Goal: Task Accomplishment & Management: Manage account settings

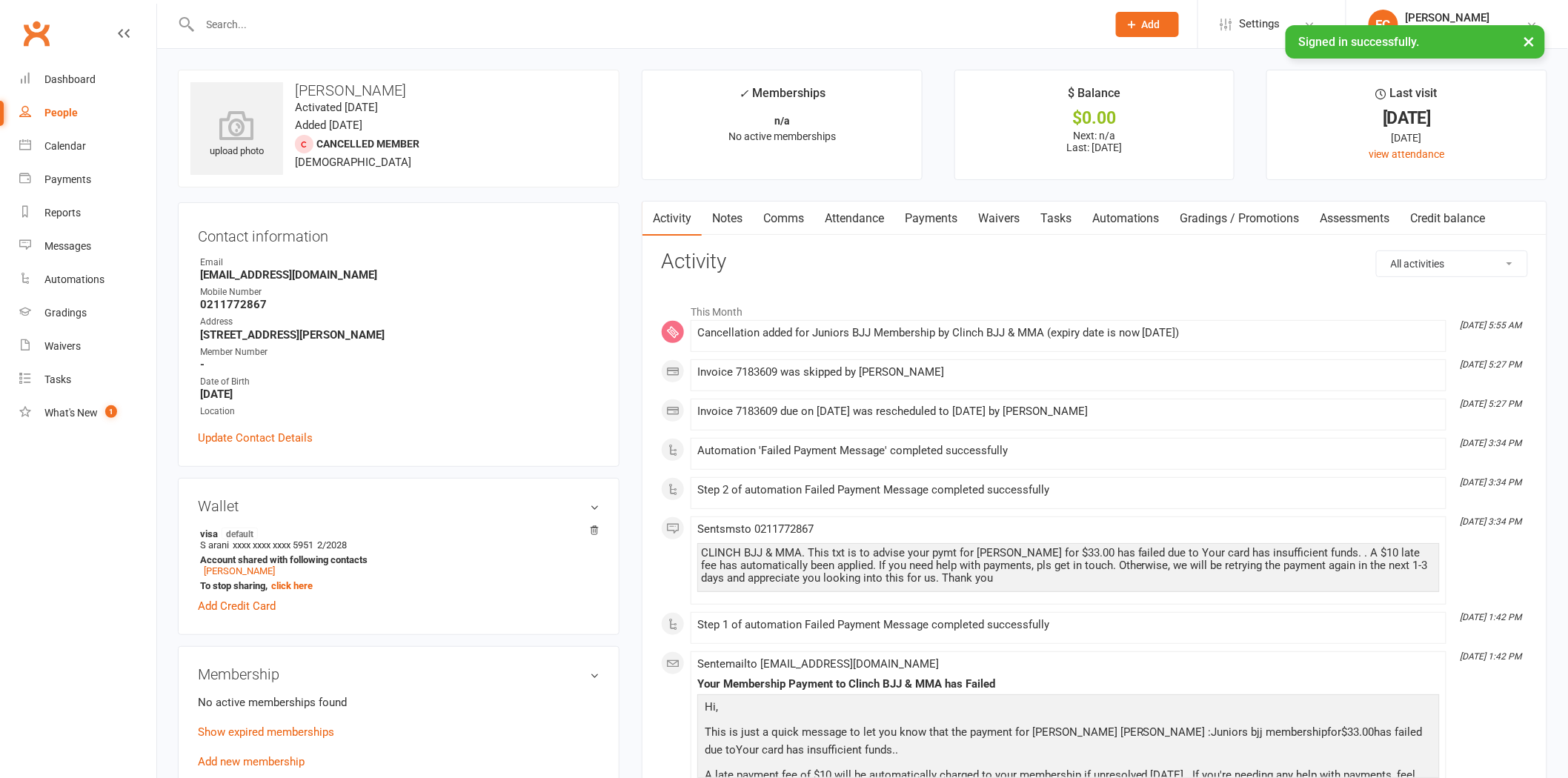
click at [374, 11] on div at bounding box center [637, 24] width 919 height 49
click at [374, 18] on input "text" at bounding box center [646, 25] width 901 height 21
paste input "Sifila"
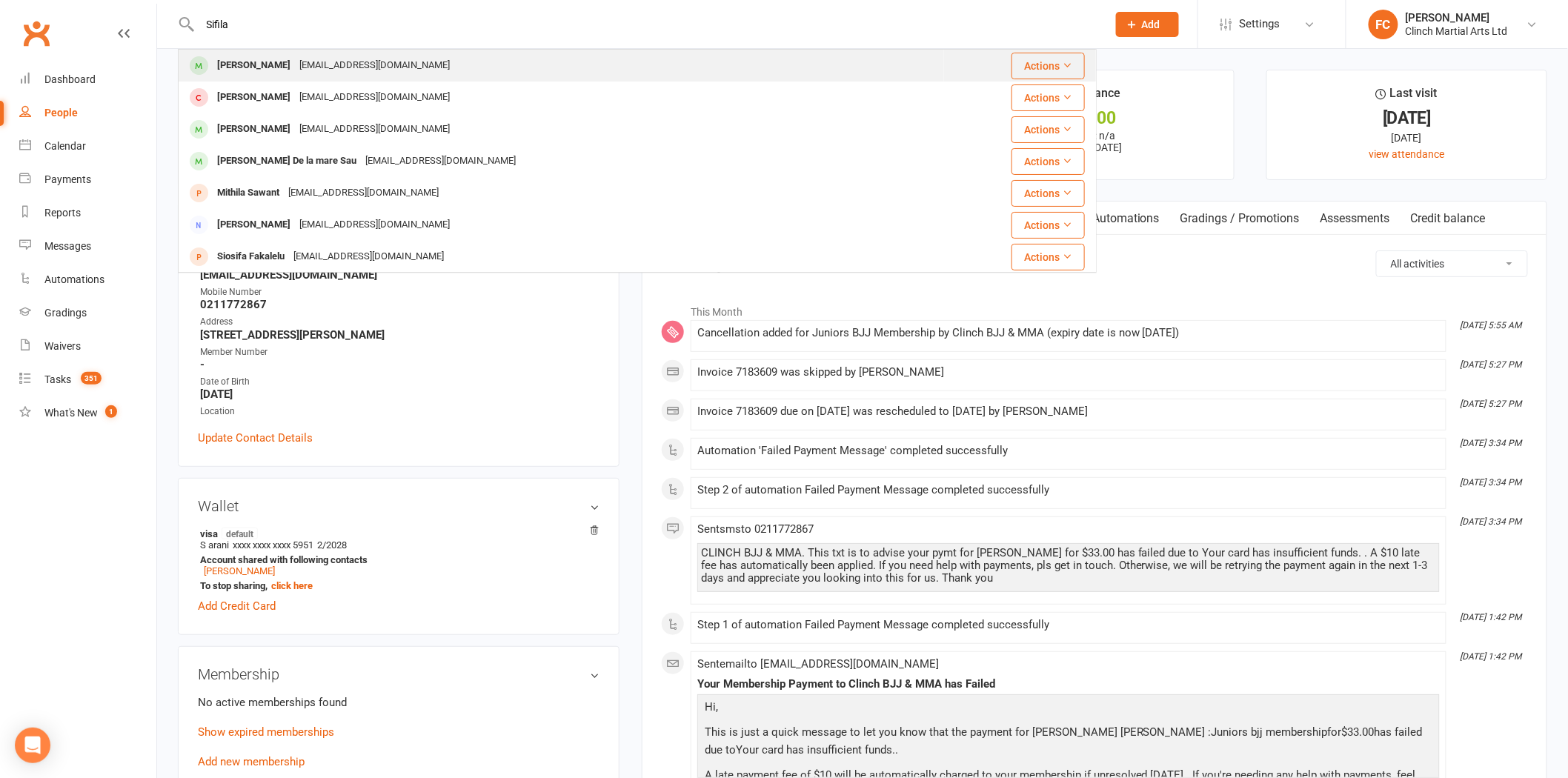
type input "Sifila"
click at [317, 60] on div "[EMAIL_ADDRESS][DOMAIN_NAME]" at bounding box center [374, 66] width 159 height 22
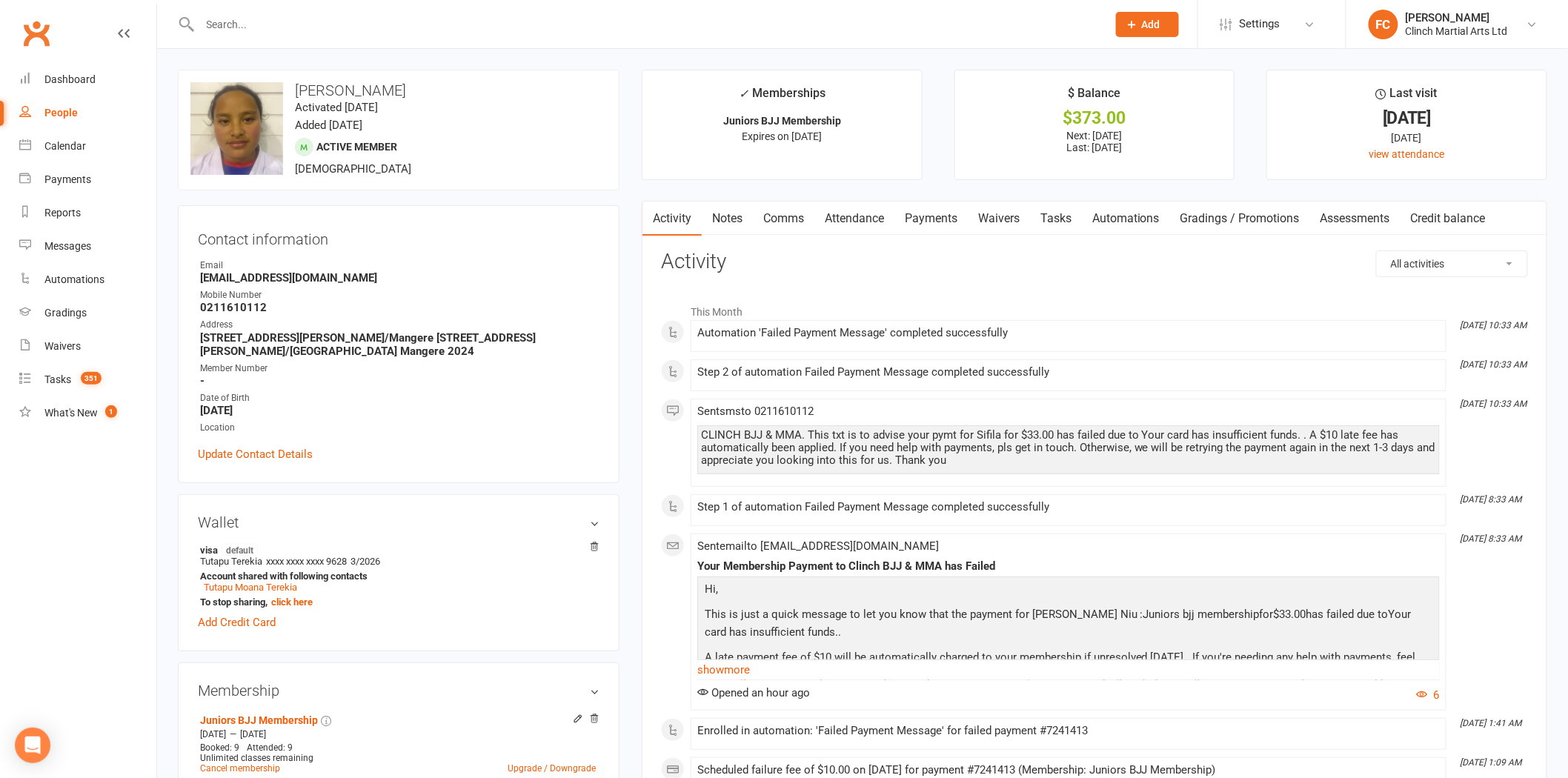
click at [937, 209] on link "Payments" at bounding box center [931, 219] width 73 height 34
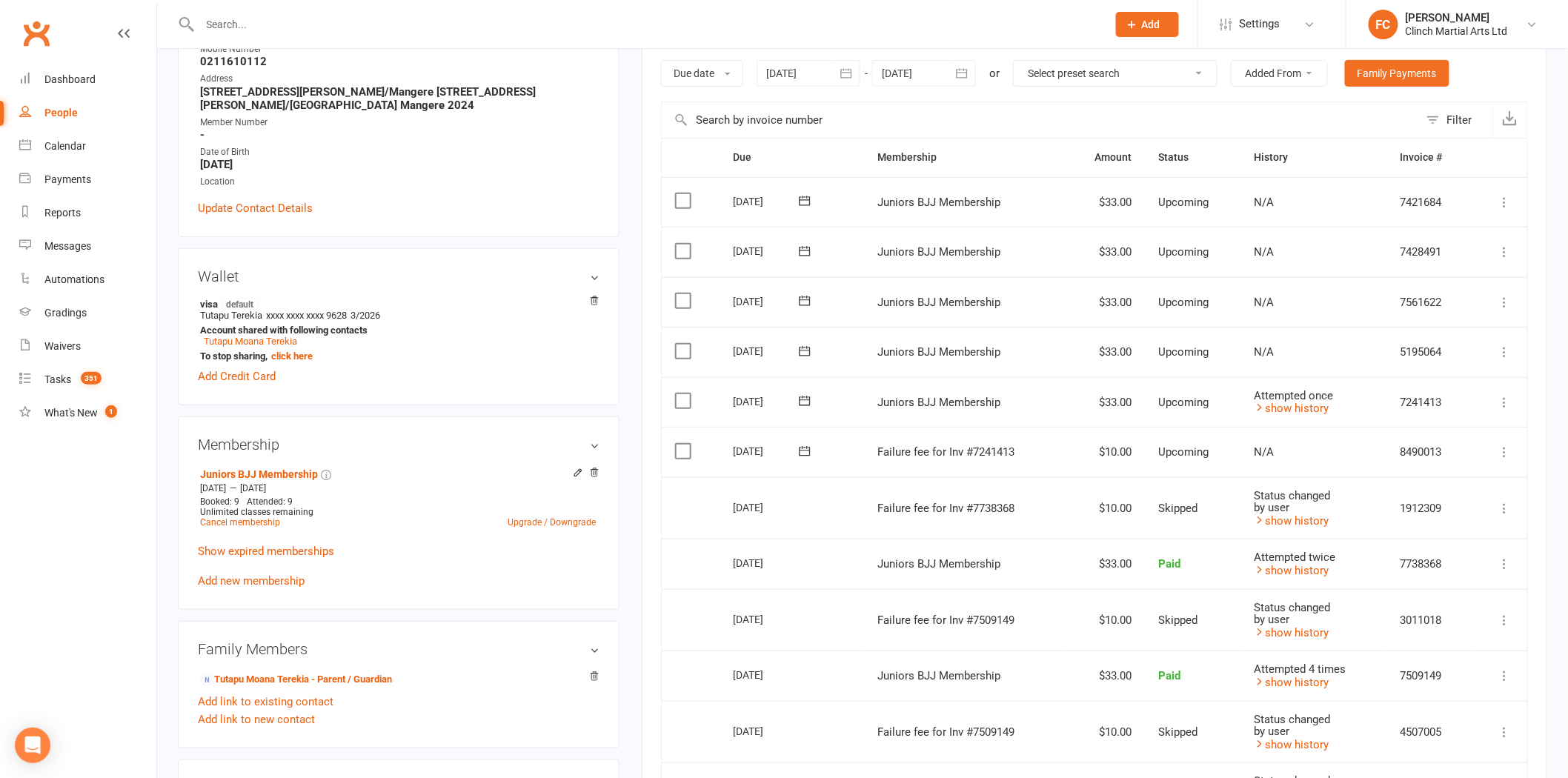
scroll to position [246, 0]
click at [805, 447] on icon at bounding box center [805, 451] width 15 height 15
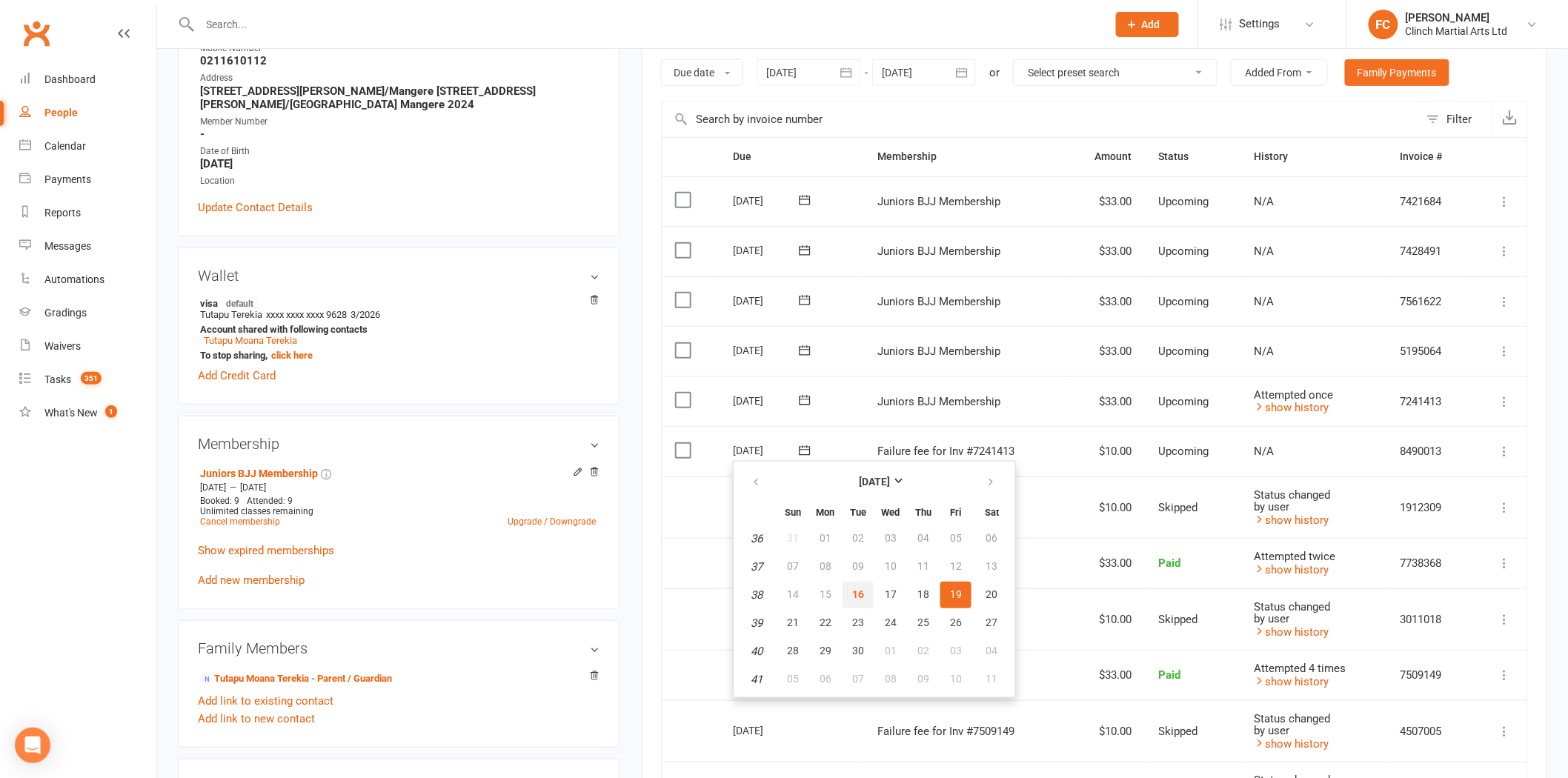
click at [863, 585] on button "16" at bounding box center [858, 594] width 31 height 27
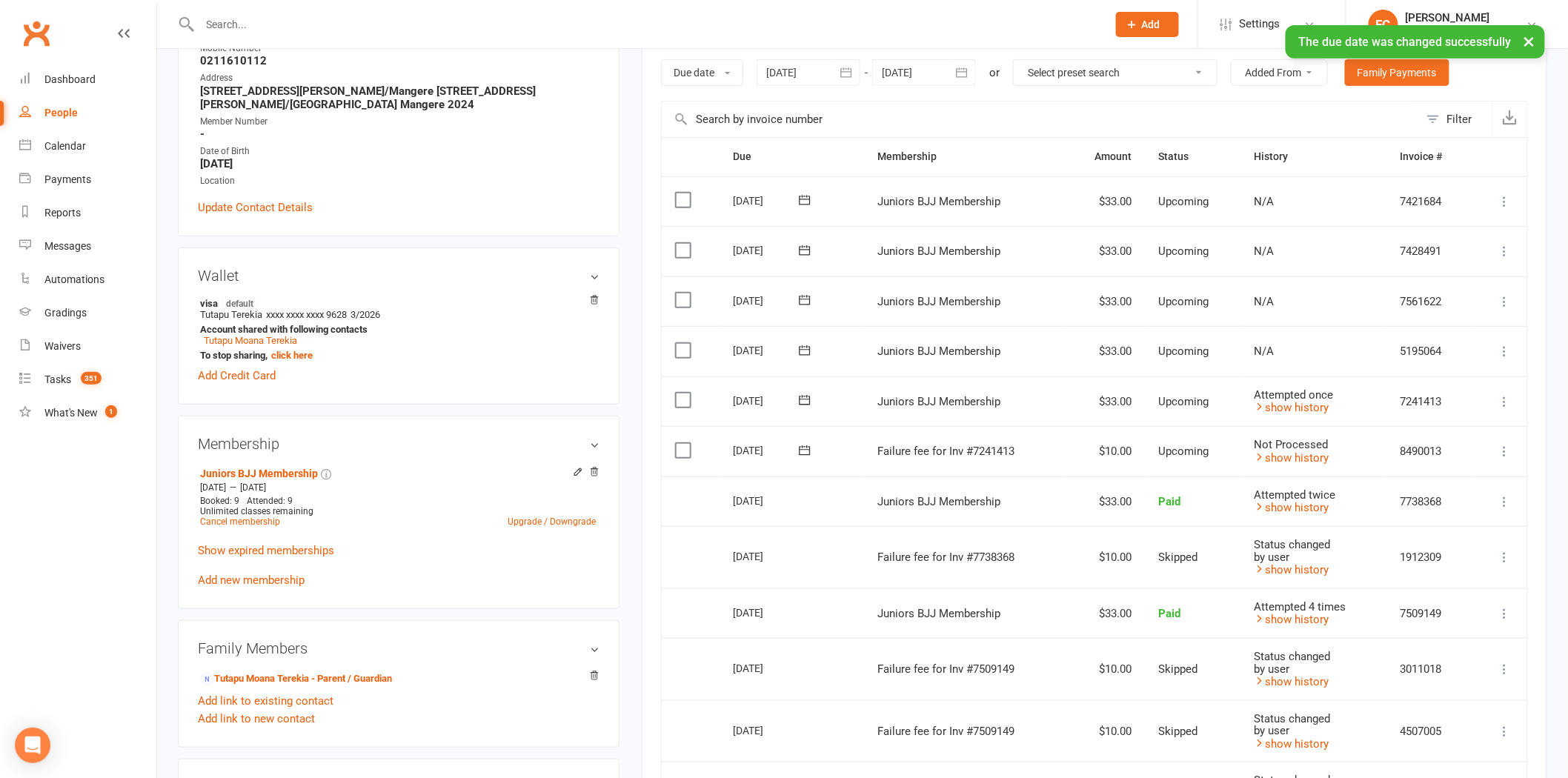
click at [686, 448] on label at bounding box center [685, 451] width 20 height 15
click at [685, 443] on input "checkbox" at bounding box center [680, 443] width 10 height 0
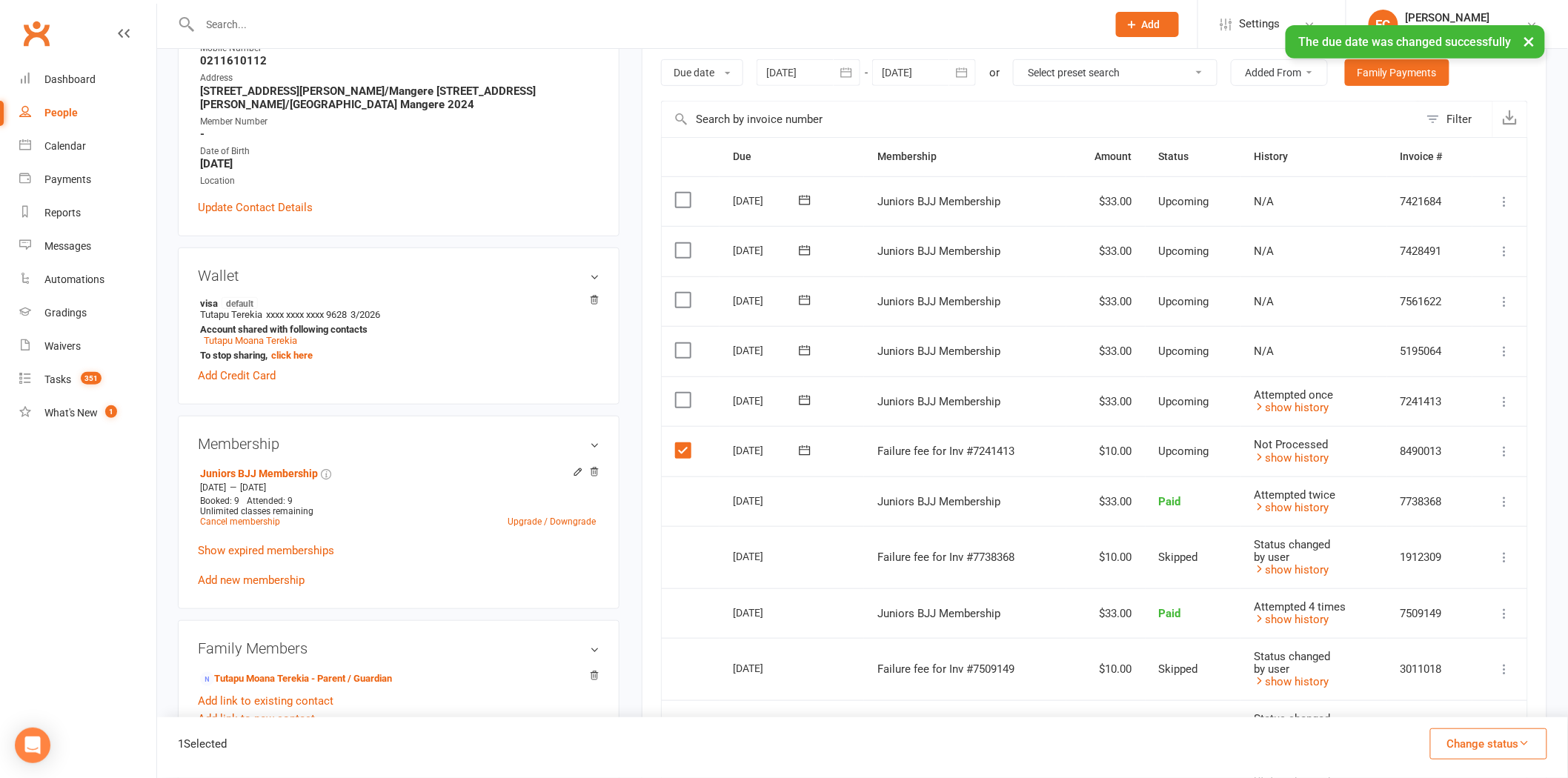
click at [1460, 739] on button "Change status" at bounding box center [1488, 744] width 117 height 31
click at [1449, 704] on link "Skipped" at bounding box center [1473, 703] width 147 height 29
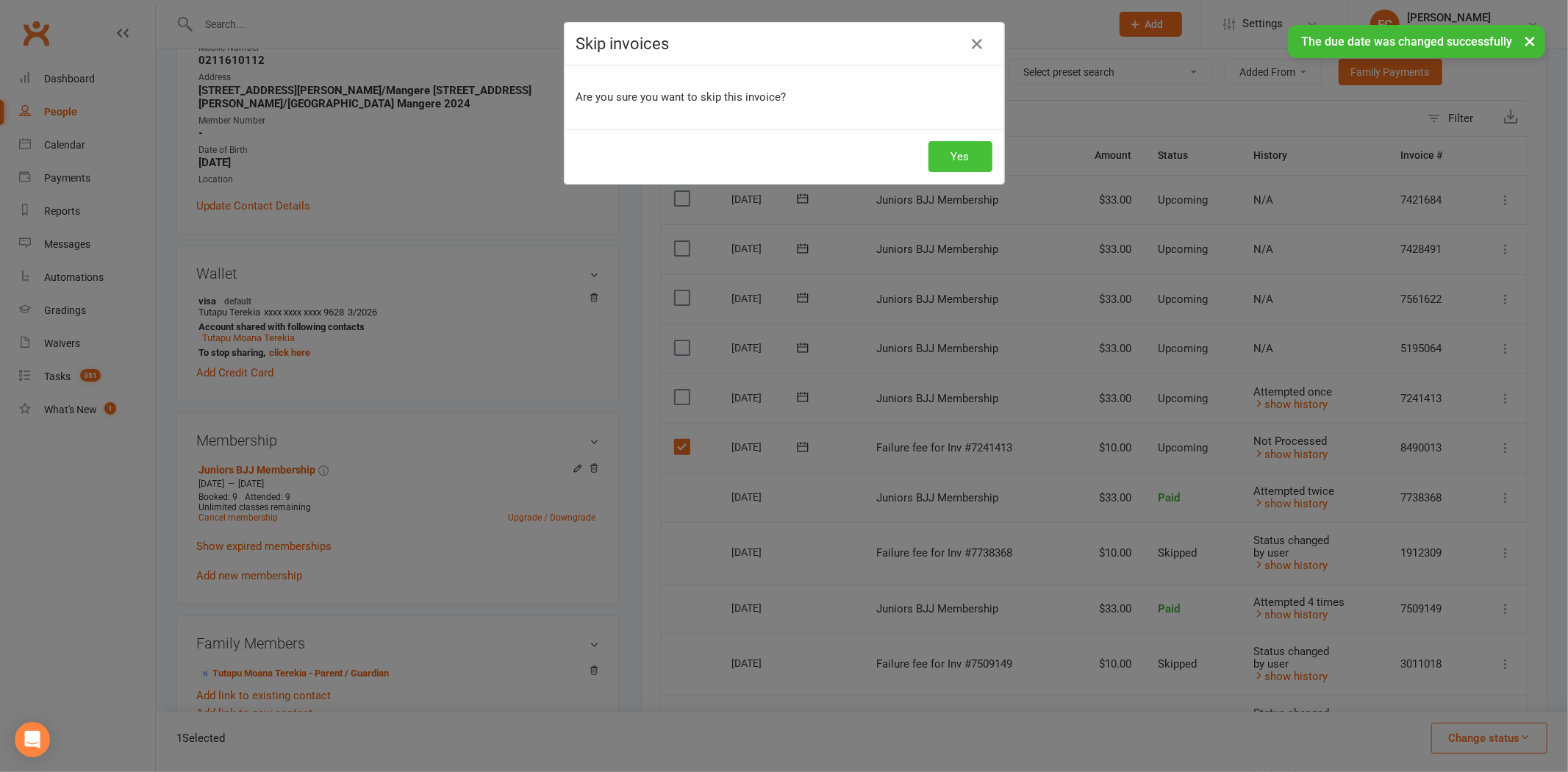
click at [958, 158] on button "Yes" at bounding box center [961, 157] width 64 height 31
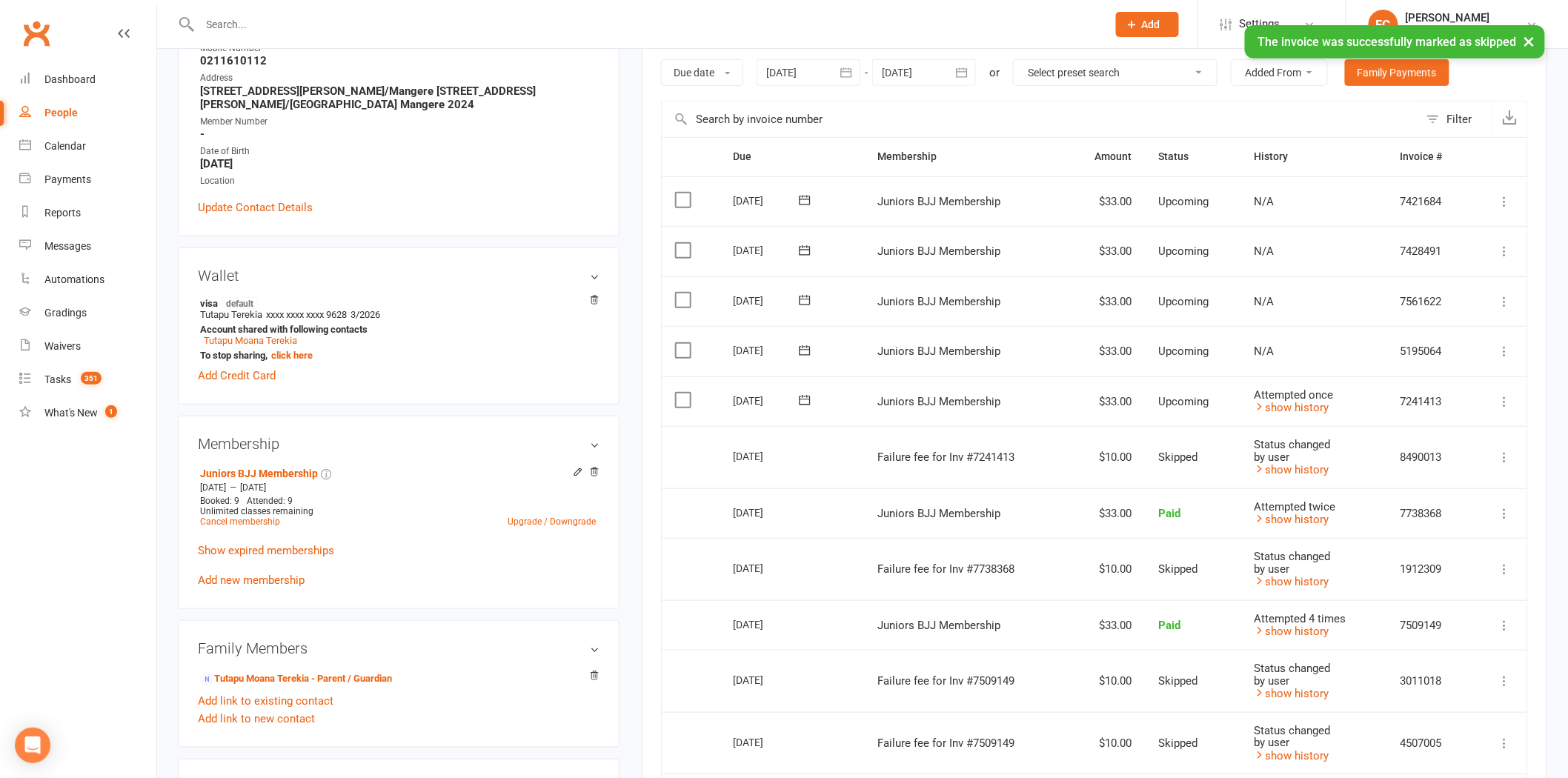
click at [802, 400] on icon at bounding box center [805, 400] width 15 height 15
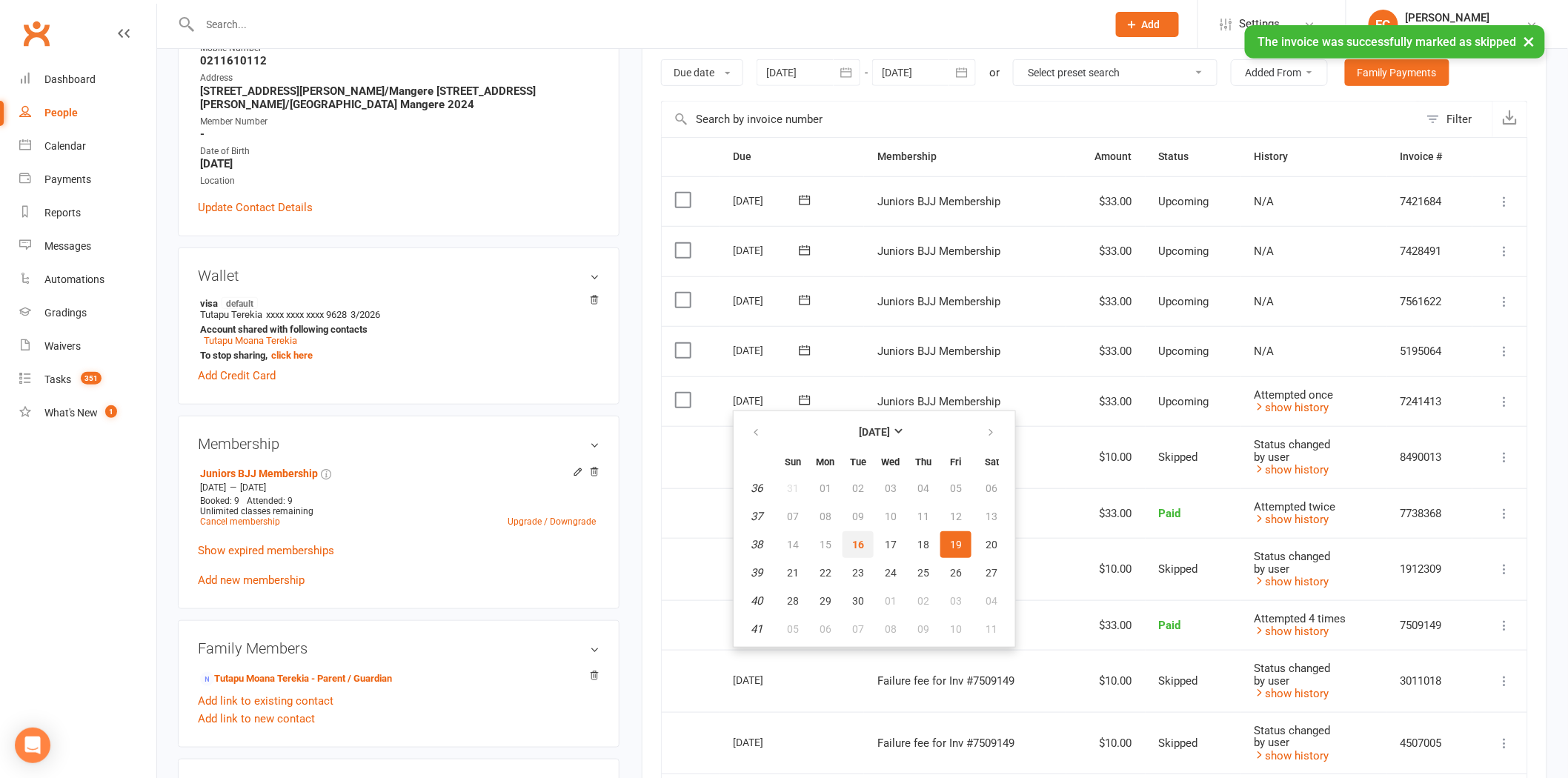
click at [857, 538] on span "16" at bounding box center [858, 544] width 11 height 11
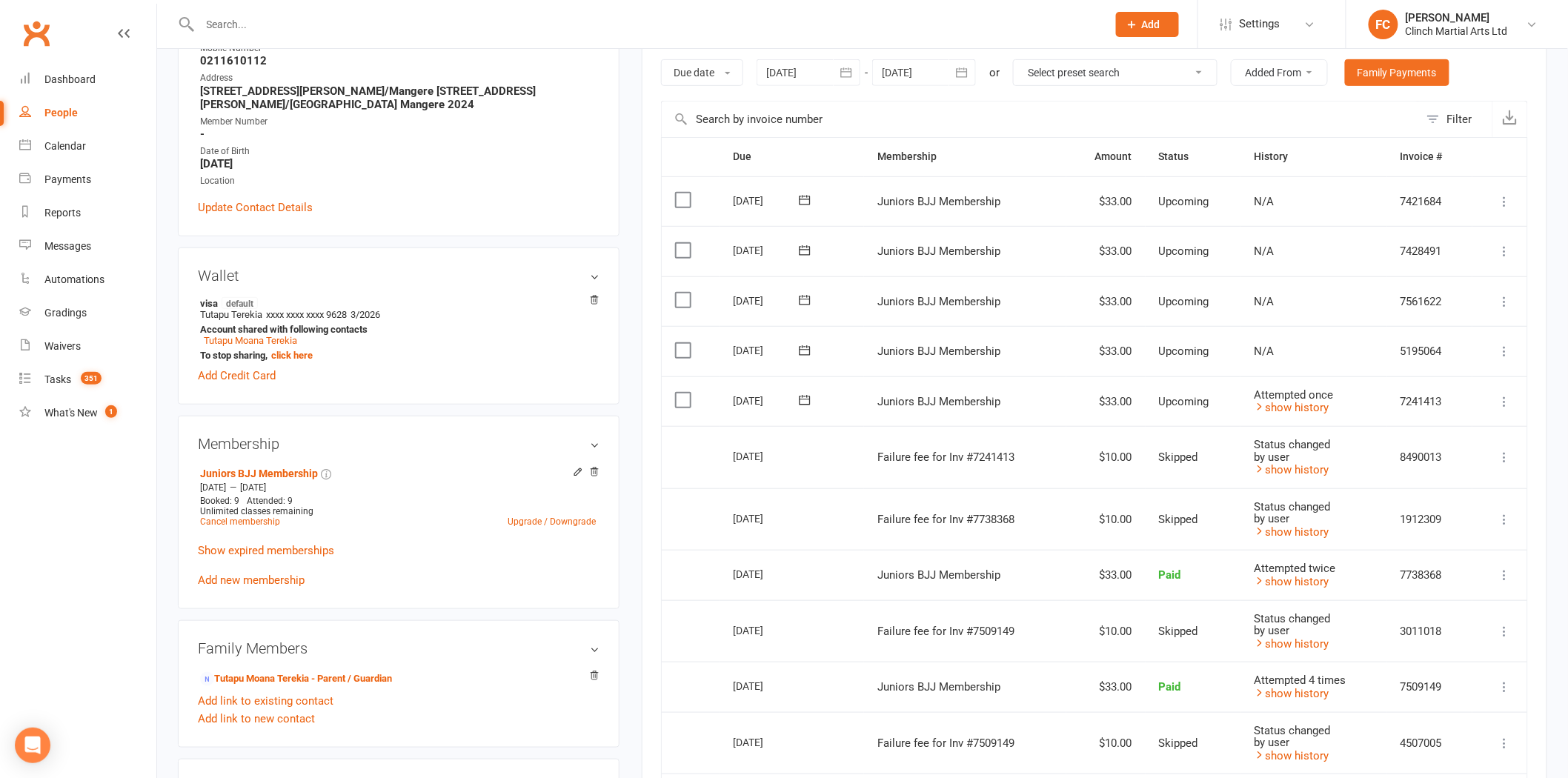
click at [732, 509] on td "[DATE]" at bounding box center [792, 518] width 145 height 62
